Goal: Task Accomplishment & Management: Use online tool/utility

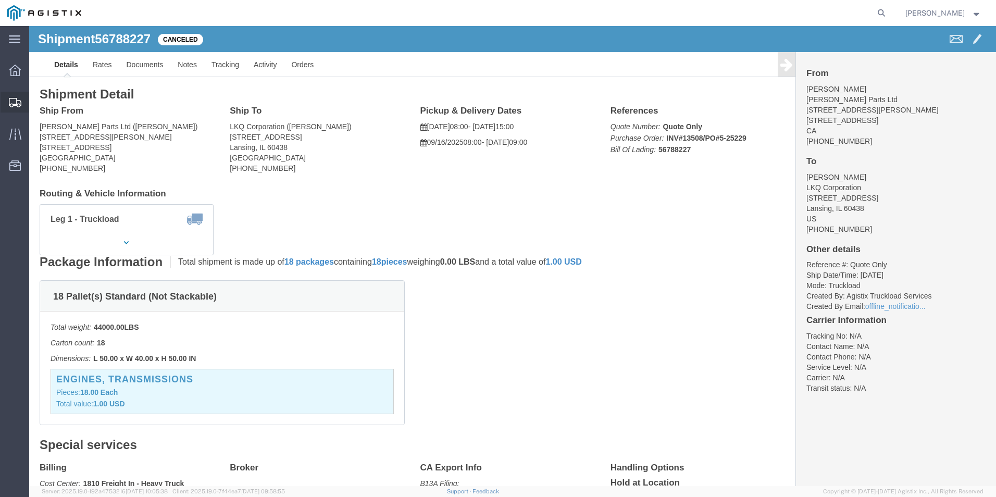
click at [8, 106] on div at bounding box center [15, 102] width 29 height 21
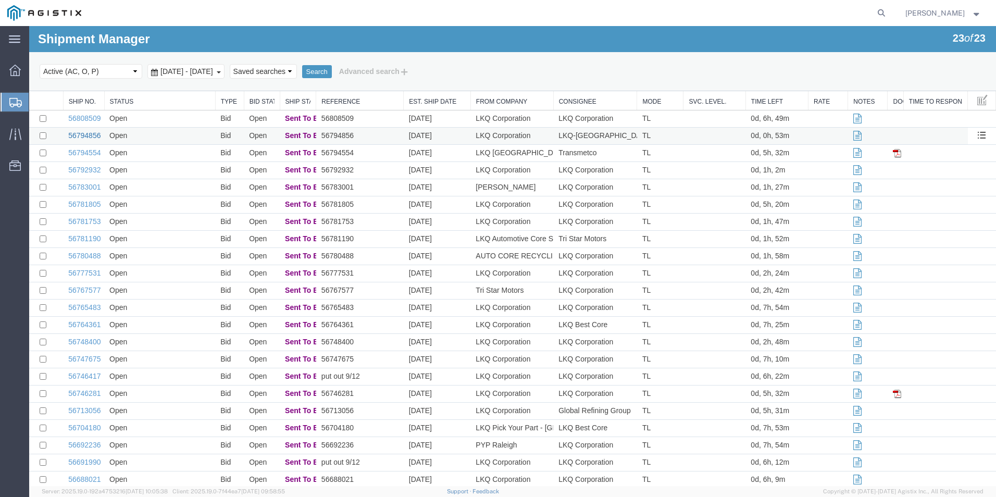
click at [89, 135] on link "56794856" at bounding box center [84, 135] width 32 height 8
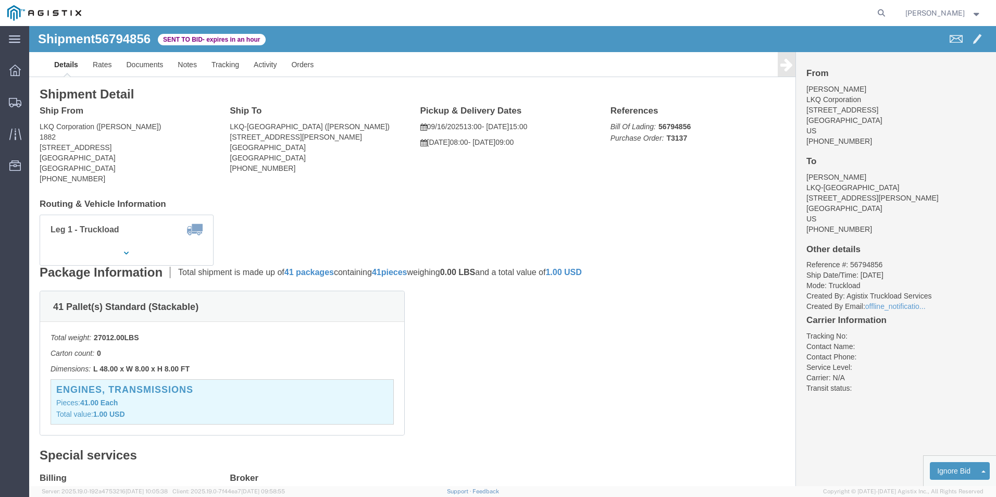
click ul "Details Rates Documents Notes Tracking Activity Orders"
click link "Enter / Modify Bid"
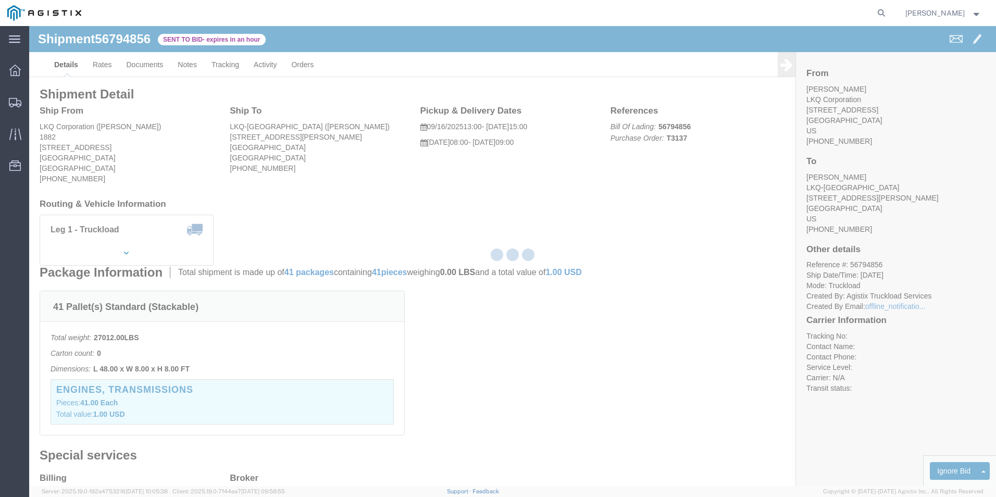
select select "18393"
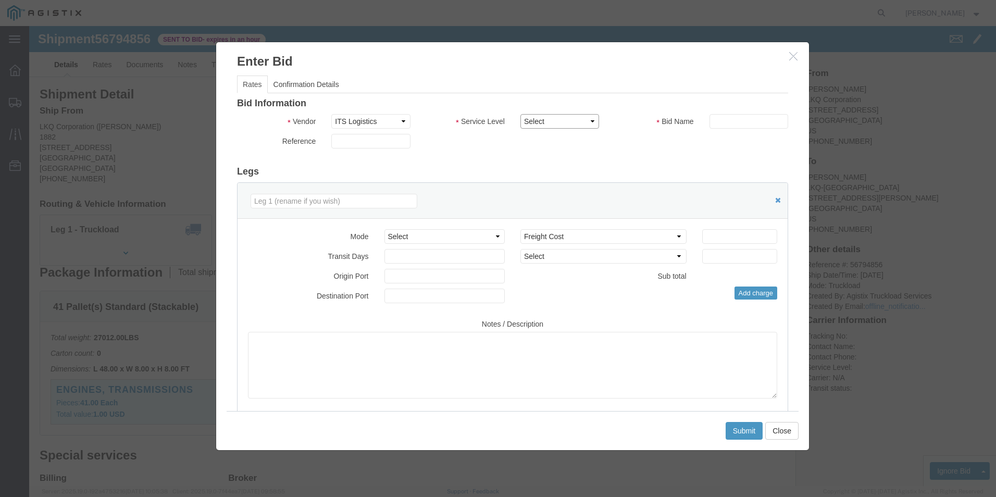
click select "Select Guaranteed Next Day Rail TL Standard 3 - 5 Day"
select select "35343"
click select "Select Guaranteed Next Day Rail TL Standard 3 - 5 Day"
click input "text"
type input "ITS BID"
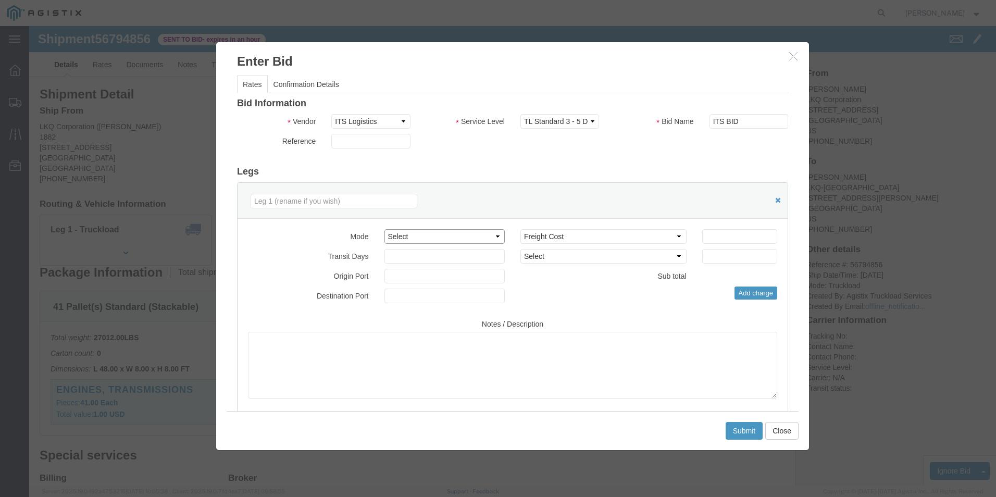
click select "Select Air Less than Truckload Multi-Leg Ocean Freight Rail Small Parcel Truckl…"
select select "TL"
click select "Select Air Less than Truckload Multi-Leg Ocean Freight Rail Small Parcel Truckl…"
click input "number"
type input "2941"
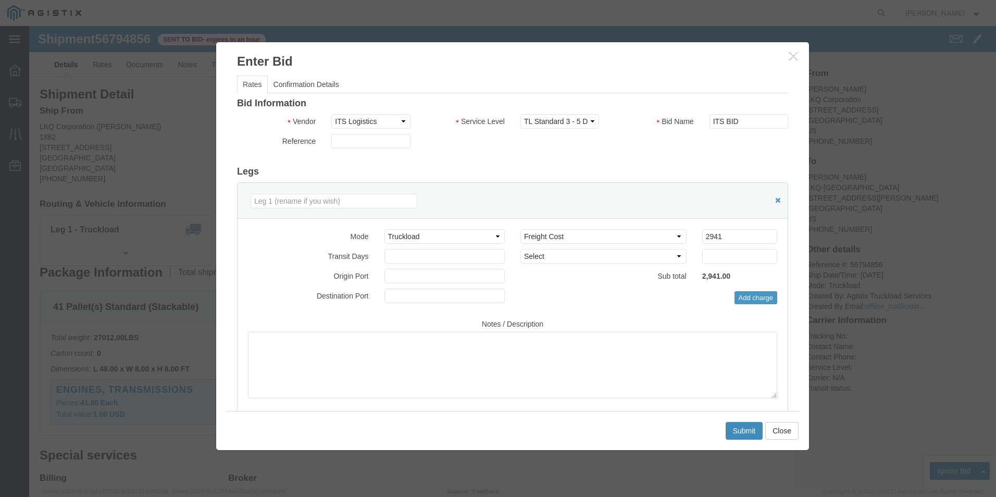
click button "Submit"
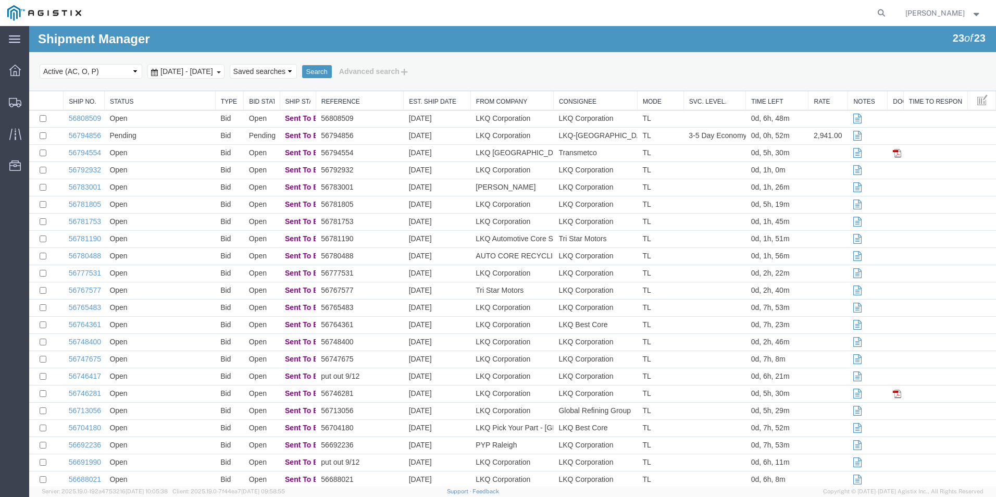
click at [630, 43] on div "Shipment Manager 23 of 23 Search Select status Active (AC, O, P) All Approved A…" at bounding box center [512, 58] width 967 height 65
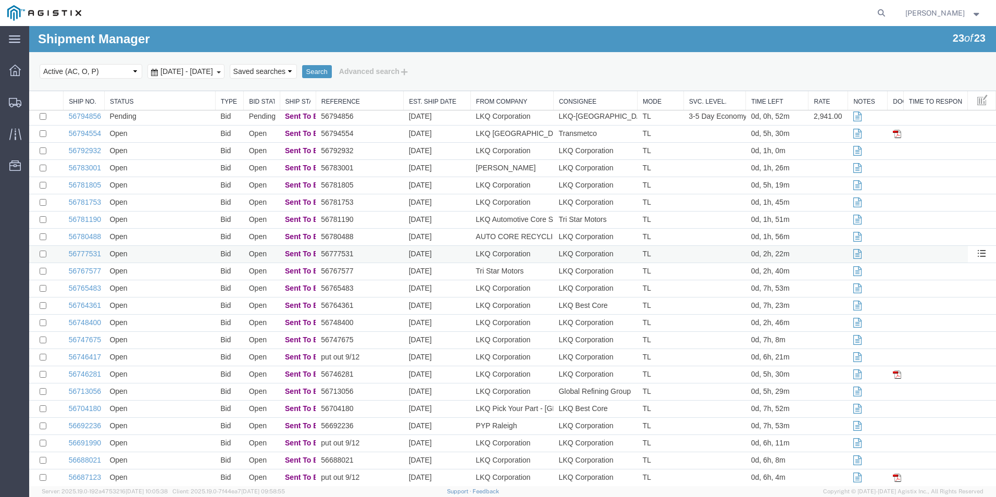
scroll to position [30, 0]
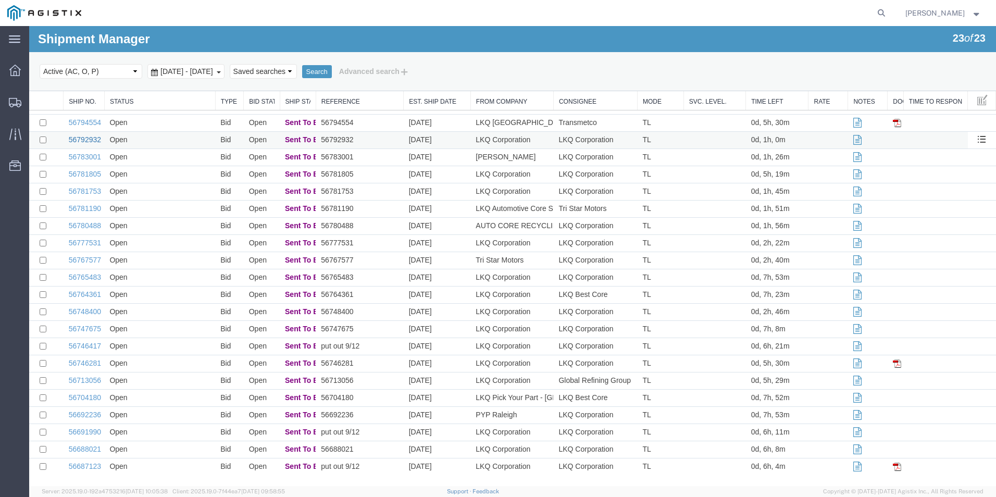
click at [77, 140] on link "56792932" at bounding box center [85, 139] width 32 height 8
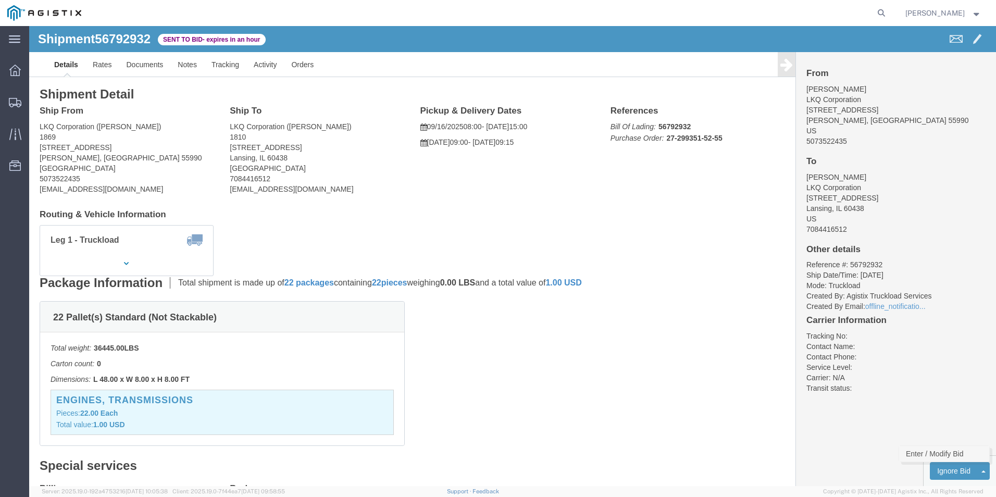
click link "Enter / Modify Bid"
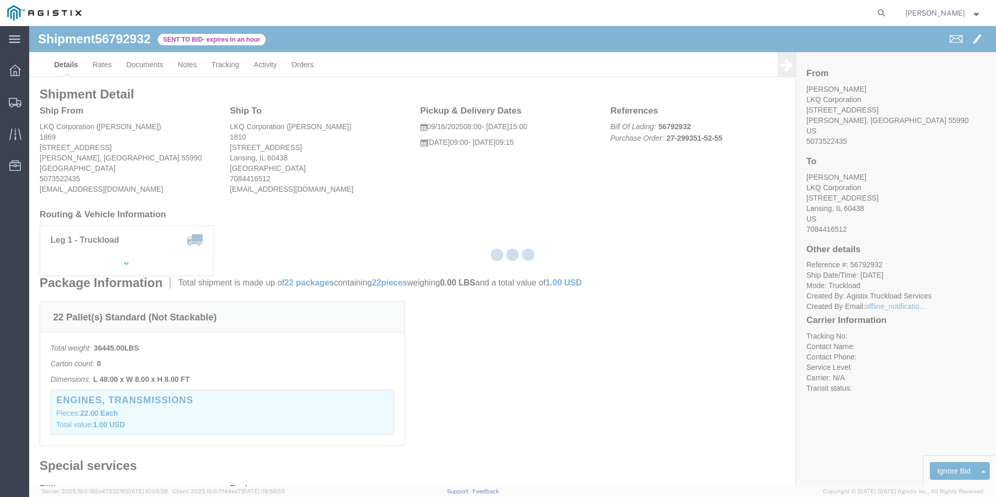
select select "18393"
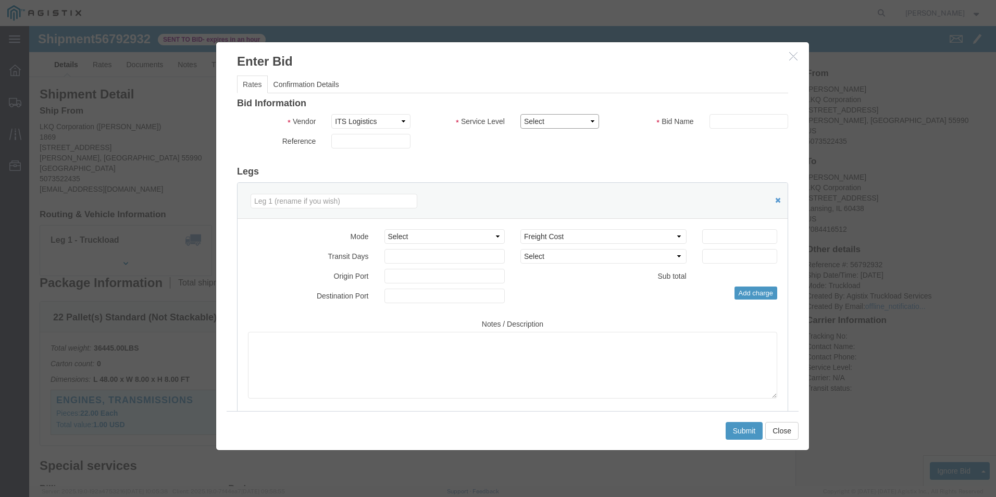
click select "Select Guaranteed Next Day Rail TL Standard 3 - 5 Day"
select select "38971"
click select "Select Guaranteed Next Day Rail TL Standard 3 - 5 Day"
click input "text"
type input "ITS BID"
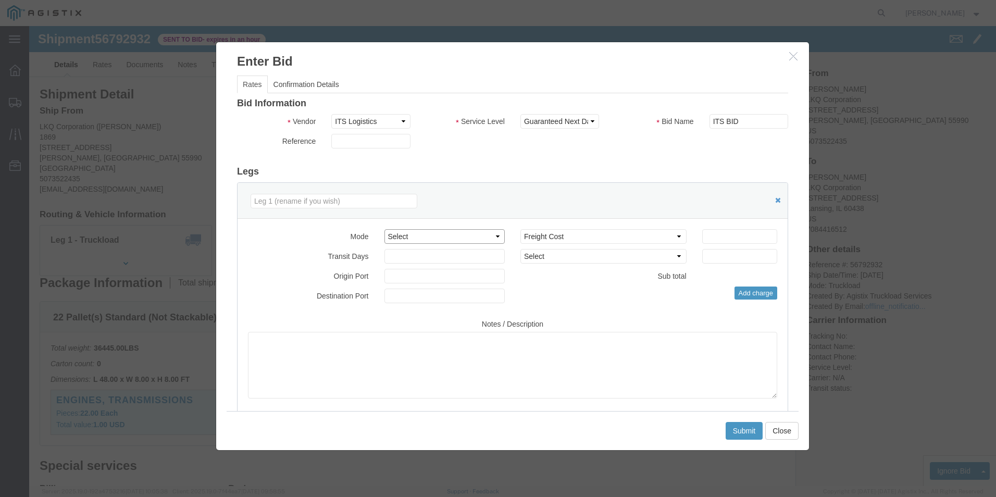
click select "Select Air Less than Truckload Multi-Leg Ocean Freight Rail Small Parcel Truckl…"
select select "TL"
click select "Select Air Less than Truckload Multi-Leg Ocean Freight Rail Small Parcel Truckl…"
click input "number"
type input "1066"
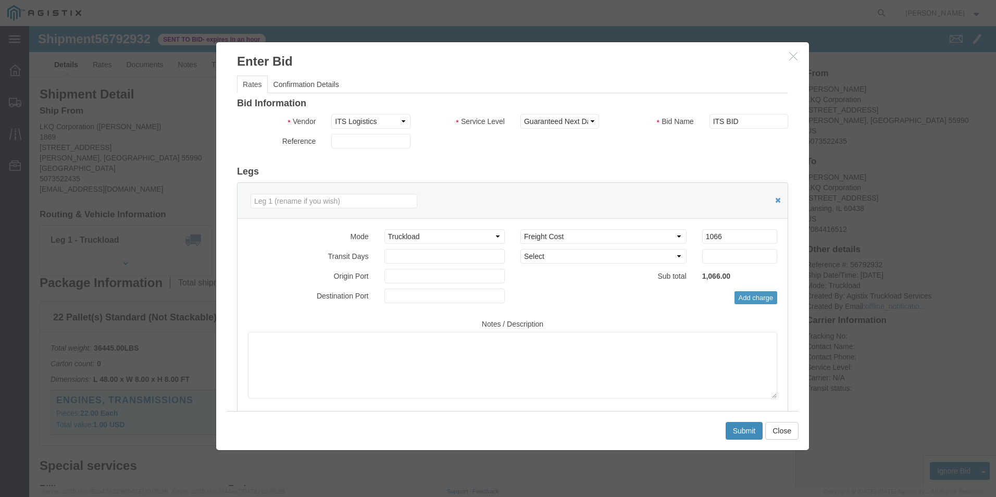
click button "Submit"
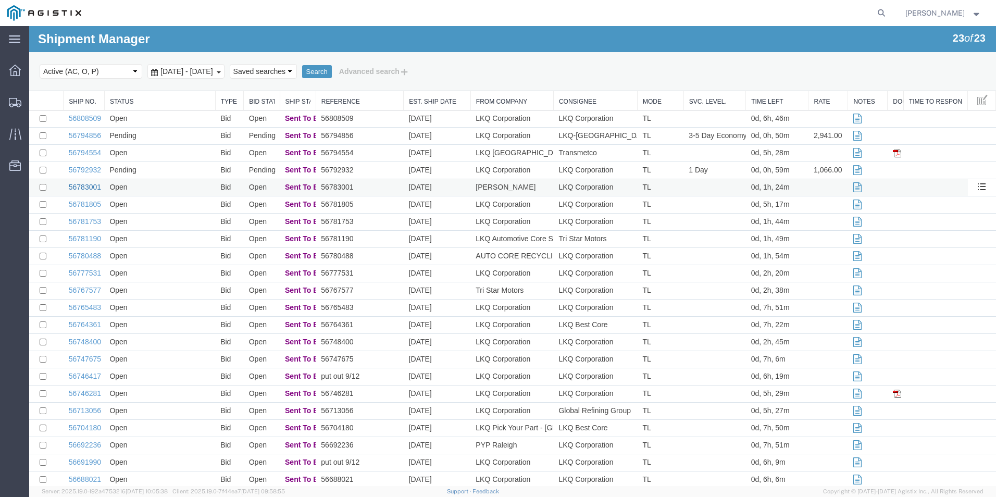
click at [75, 183] on link "56783001" at bounding box center [85, 187] width 32 height 8
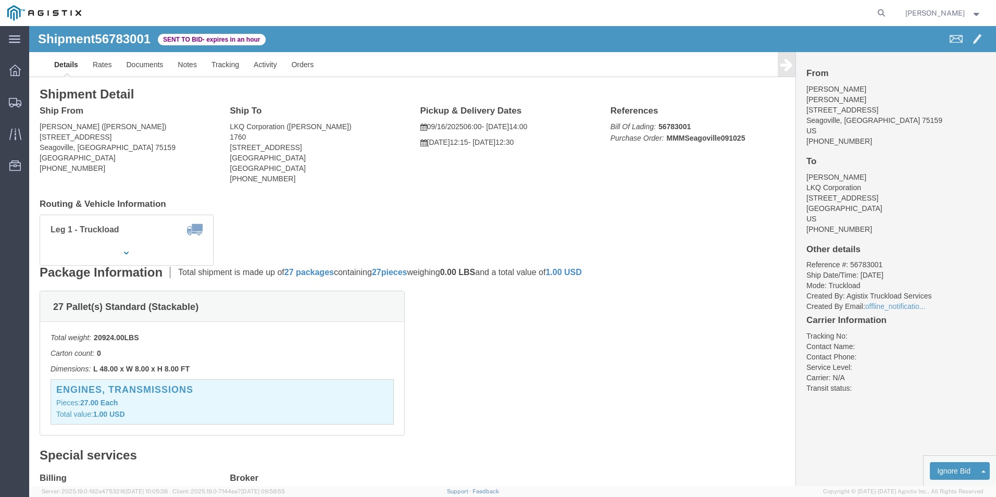
click div "27 Pallet(s) Standard (Stackable) Total weight: 20924.00 LBS Carton count: 0 Di…"
click at [820, 25] on agx-global-search at bounding box center [723, 13] width 333 height 26
